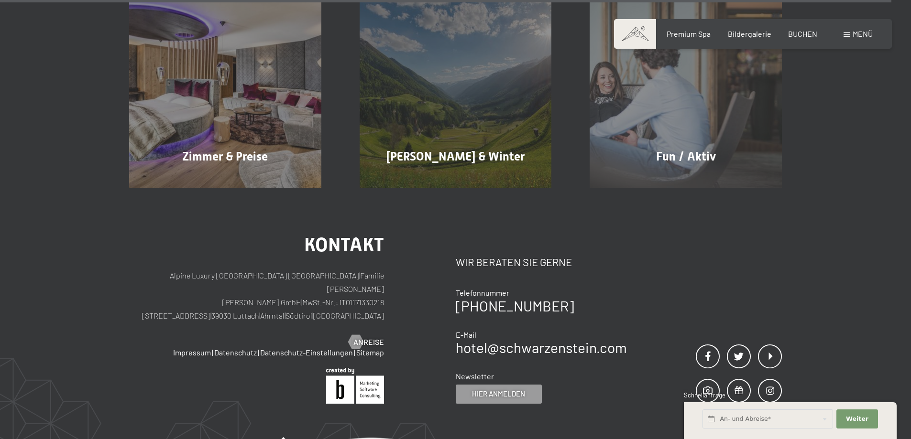
scroll to position [4723, 0]
click at [853, 36] on span "Menü" at bounding box center [862, 33] width 20 height 9
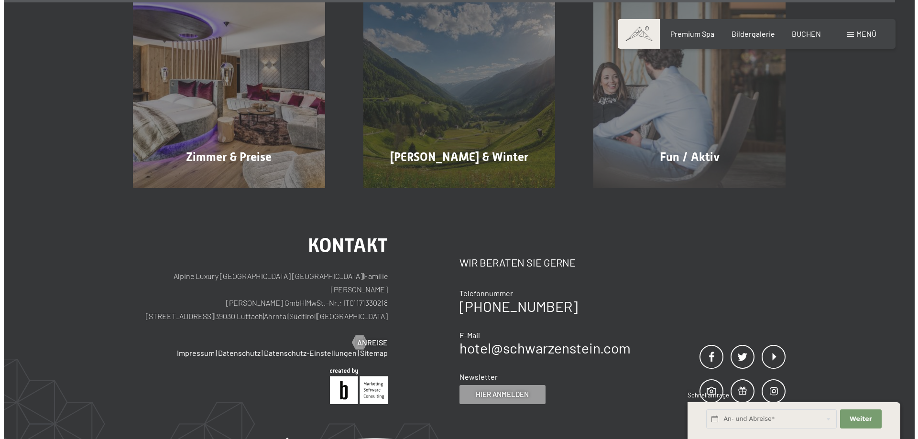
scroll to position [4744, 0]
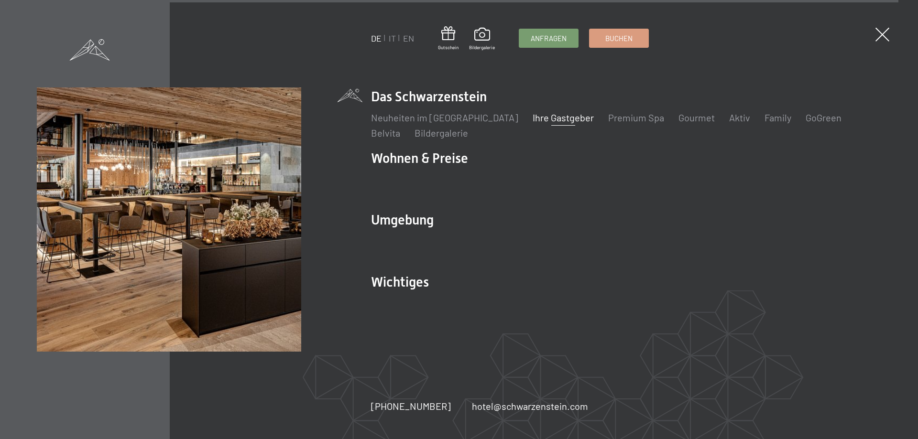
click at [533, 122] on link "Ihre Gastgeber" at bounding box center [563, 117] width 61 height 11
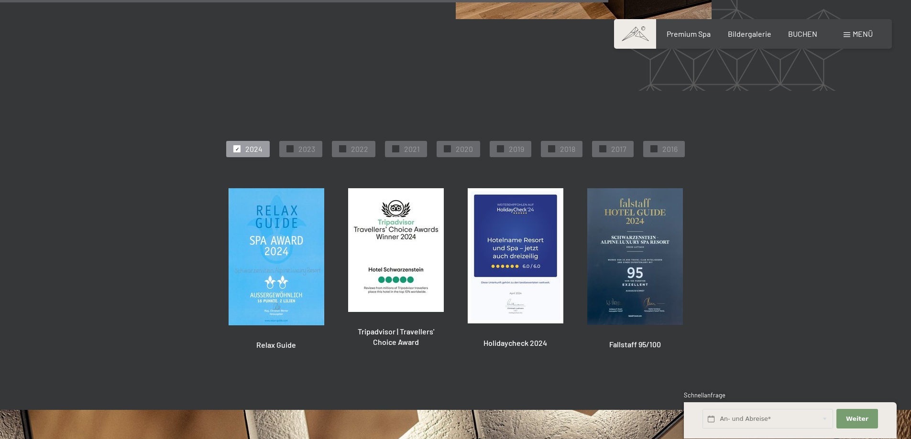
scroll to position [2335, 0]
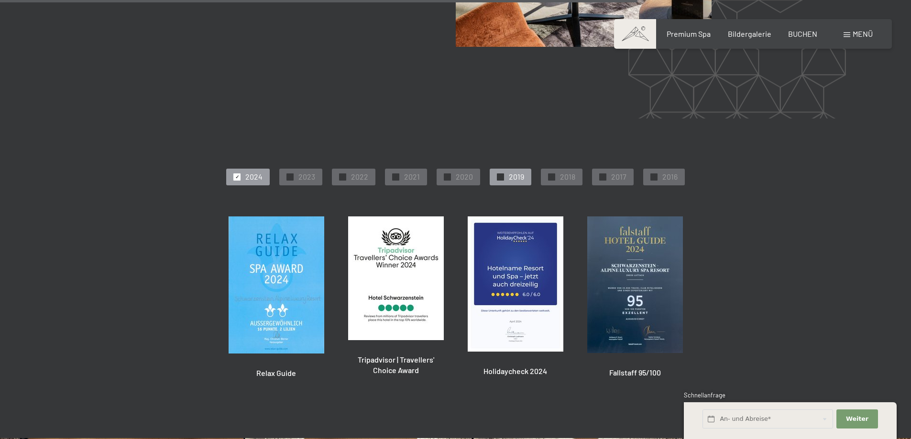
click at [506, 169] on div "✓ 2019" at bounding box center [511, 177] width 42 height 16
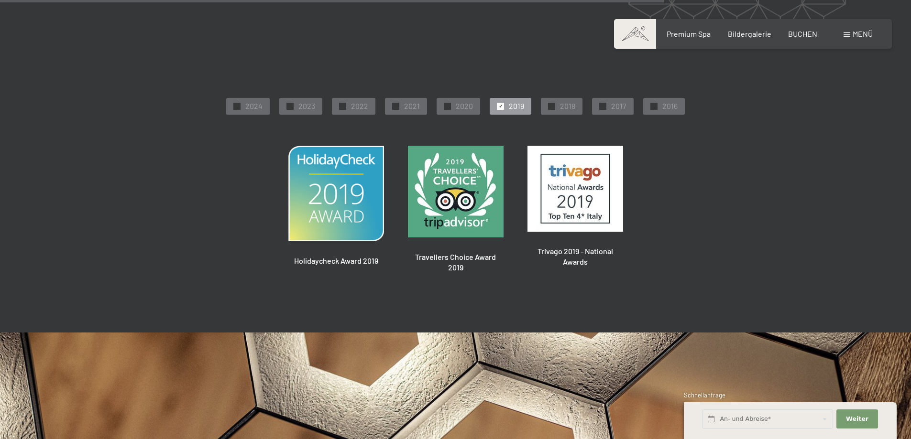
scroll to position [2406, 0]
click at [456, 100] on span "2020" at bounding box center [464, 105] width 17 height 11
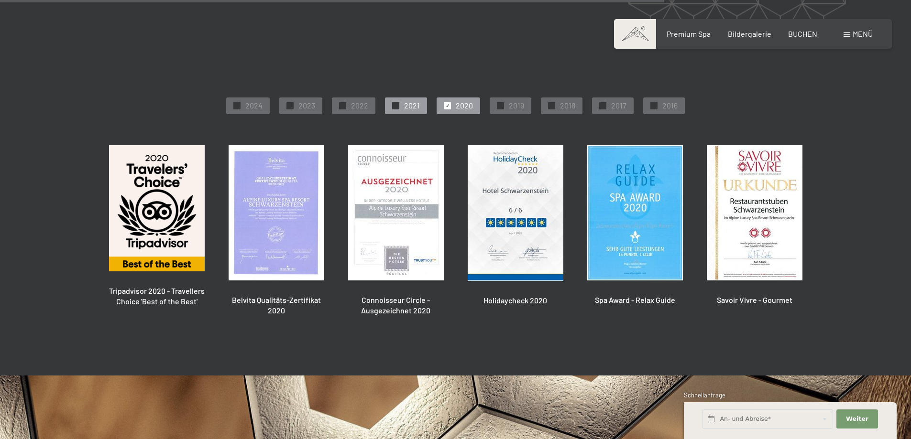
click at [419, 100] on span "2021" at bounding box center [412, 105] width 16 height 11
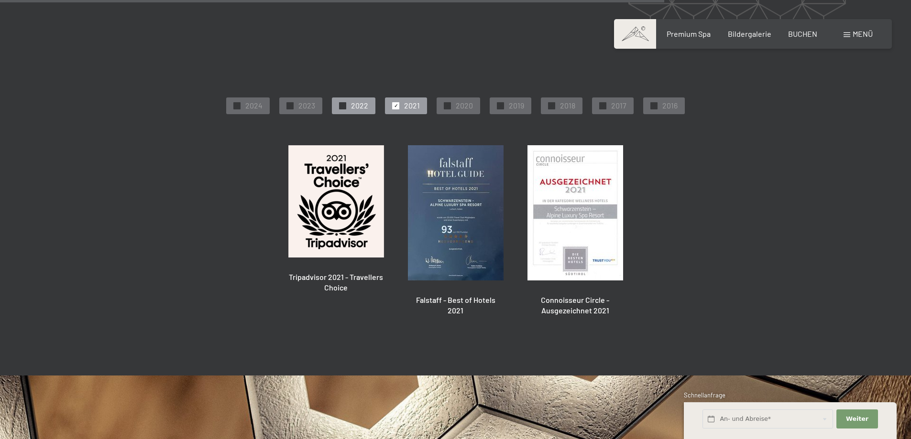
click at [374, 98] on div "✓ 2022" at bounding box center [354, 106] width 44 height 16
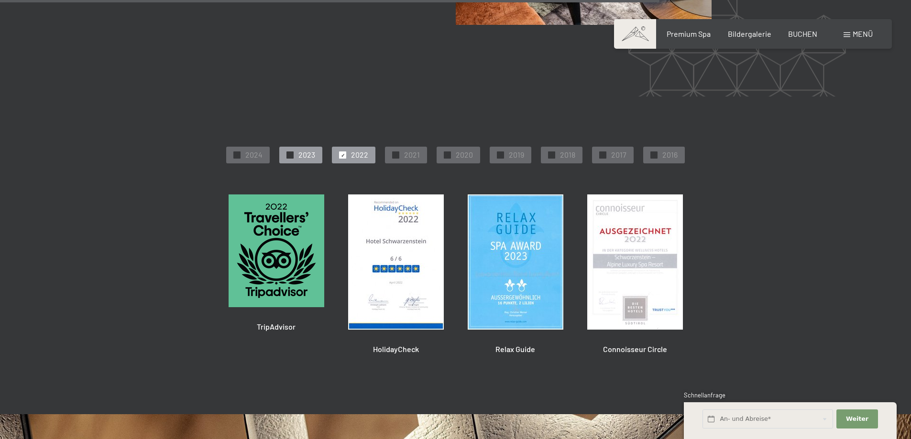
scroll to position [2430, 0]
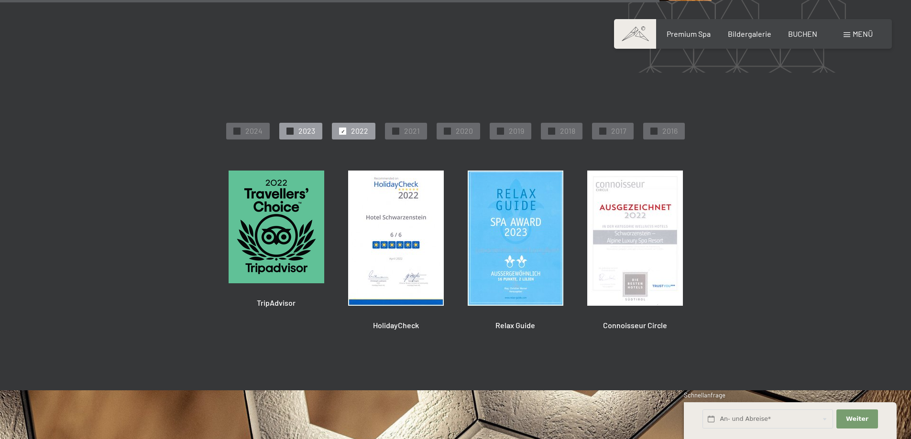
click at [294, 128] on div at bounding box center [289, 131] width 7 height 7
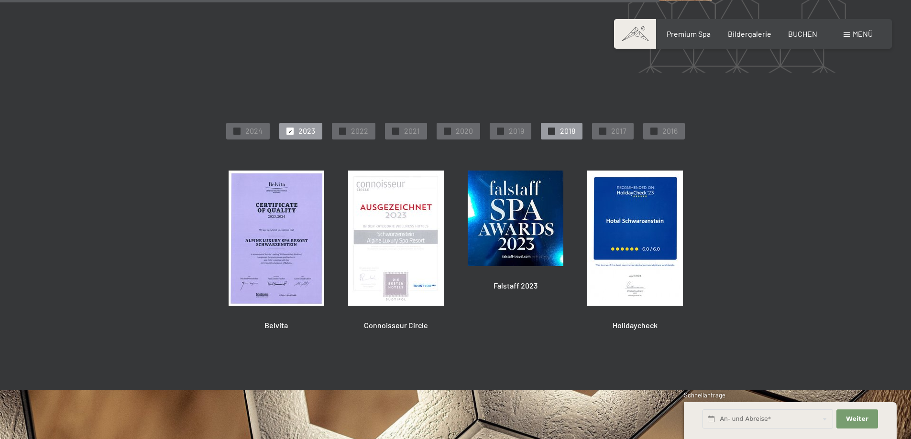
click at [562, 126] on span "2018" at bounding box center [567, 131] width 15 height 11
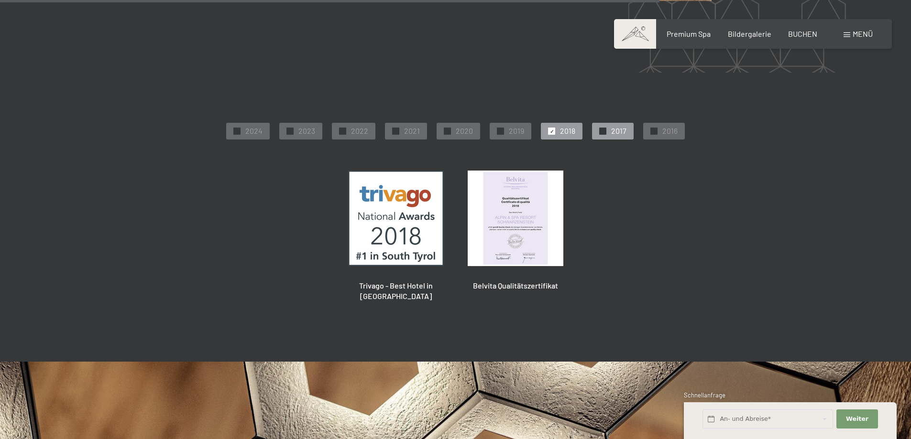
click at [607, 123] on div "✓ 2017" at bounding box center [613, 131] width 42 height 16
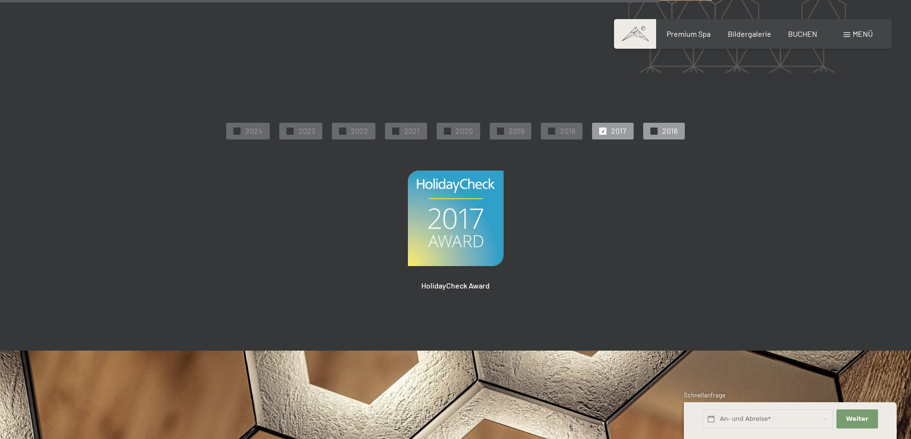
click at [667, 126] on span "2016" at bounding box center [669, 131] width 15 height 11
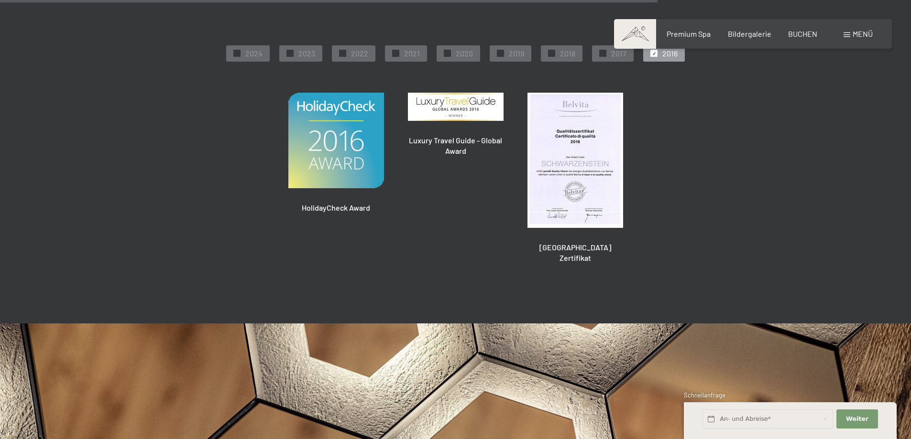
scroll to position [2406, 0]
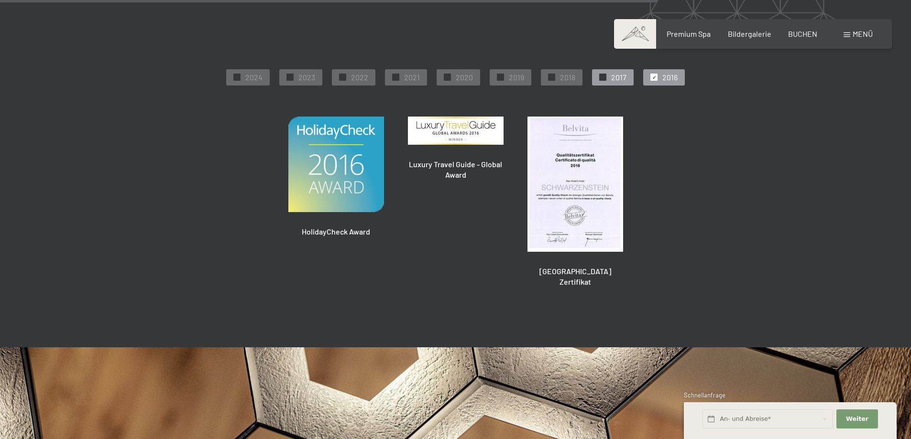
click at [605, 76] on div "✓ 2017" at bounding box center [613, 77] width 42 height 16
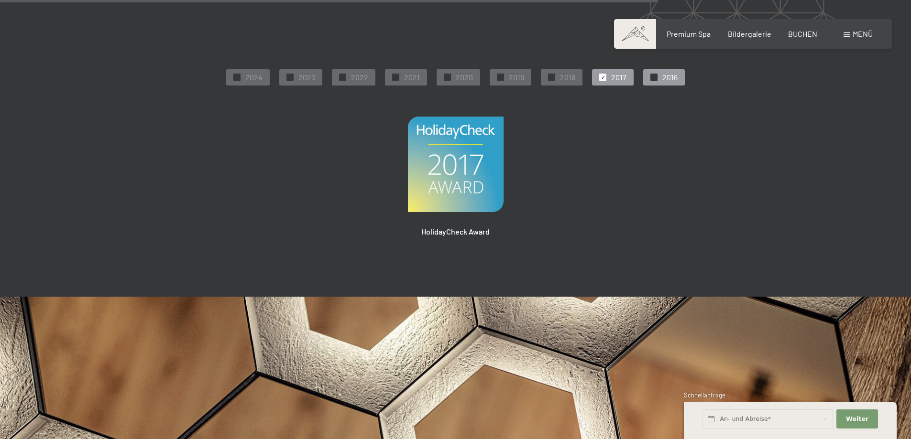
click at [647, 75] on div "✓ 2016" at bounding box center [664, 77] width 42 height 16
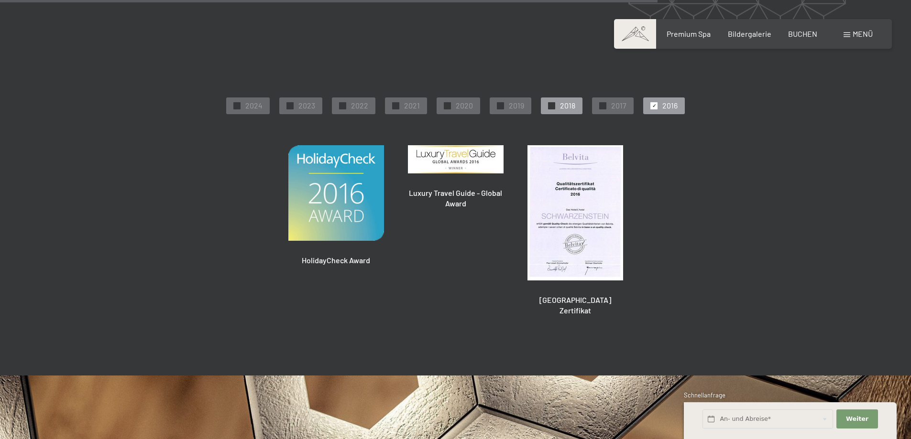
click at [556, 98] on div "✓ 2018" at bounding box center [562, 106] width 42 height 16
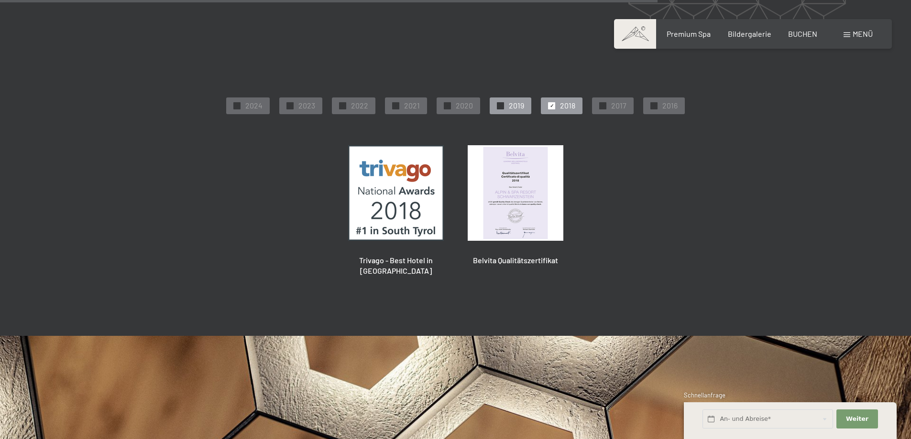
click at [502, 102] on div at bounding box center [500, 105] width 7 height 7
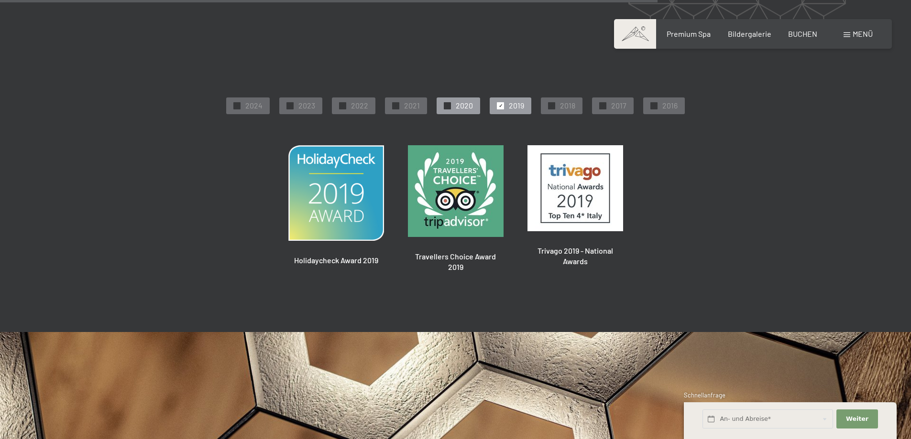
click at [452, 98] on div "✓ 2020" at bounding box center [459, 106] width 44 height 16
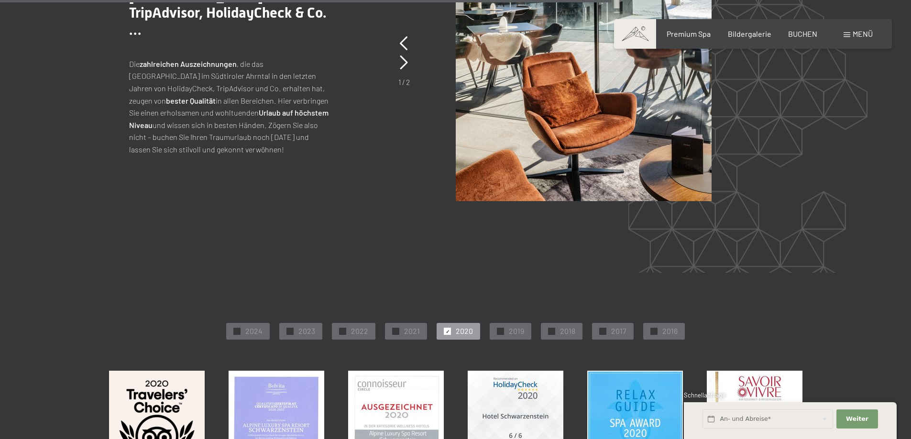
scroll to position [2223, 0]
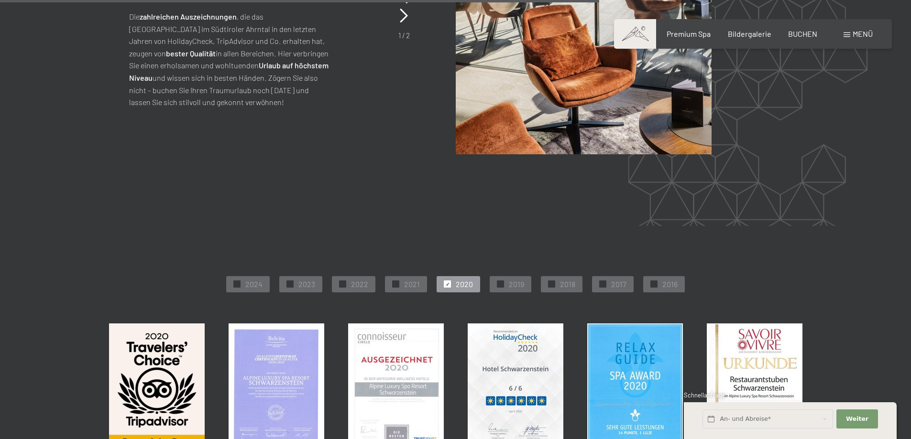
click at [853, 37] on span "Menü" at bounding box center [862, 33] width 20 height 9
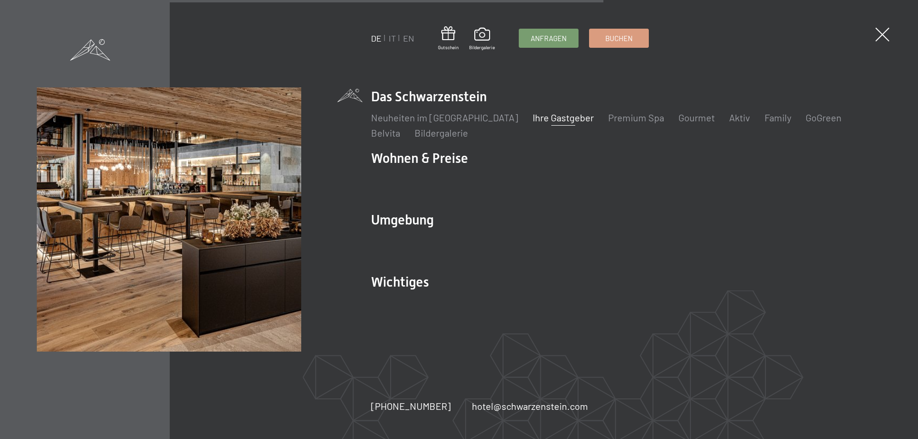
click at [879, 27] on div "DE IT EN Gutschein Bildergalerie Anfragen Buchen DE IT EN Das Schwarzenstein Ne…" at bounding box center [459, 219] width 918 height 439
click at [880, 34] on span at bounding box center [883, 35] width 20 height 20
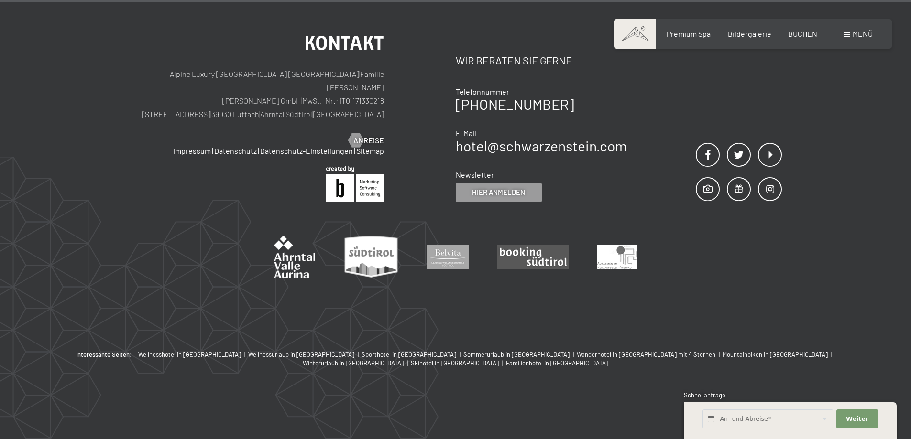
scroll to position [3387, 0]
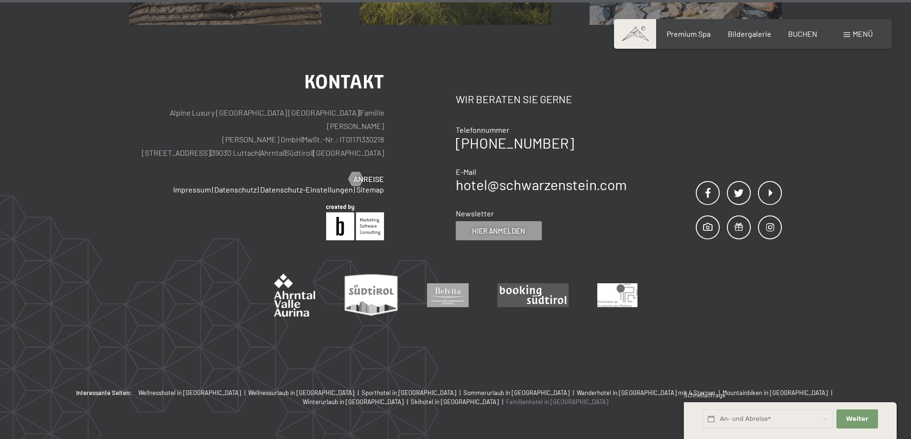
click at [608, 398] on span "Familienhotel in [GEOGRAPHIC_DATA]" at bounding box center [557, 402] width 102 height 8
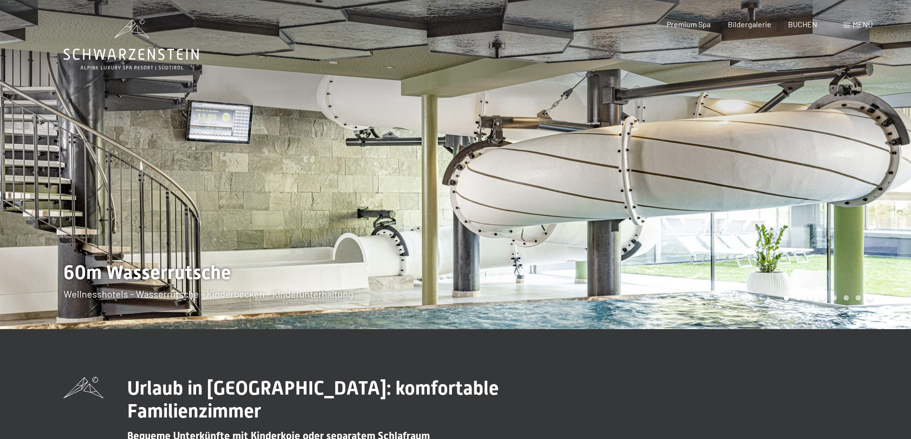
click at [540, 152] on div at bounding box center [684, 164] width 456 height 329
